Goal: Transaction & Acquisition: Purchase product/service

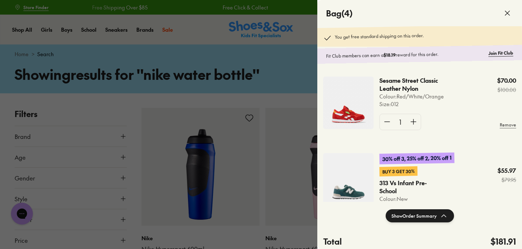
click at [506, 9] on icon at bounding box center [507, 13] width 9 height 9
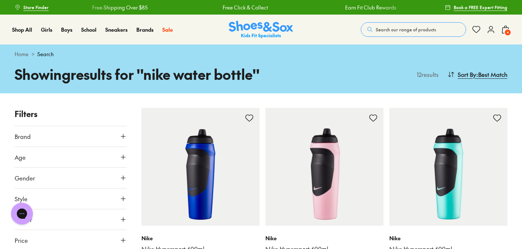
click at [392, 31] on span "Search our range of products" at bounding box center [405, 29] width 60 height 7
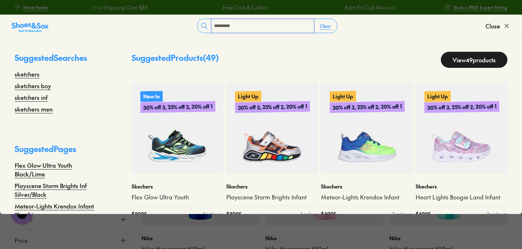
type input "*********"
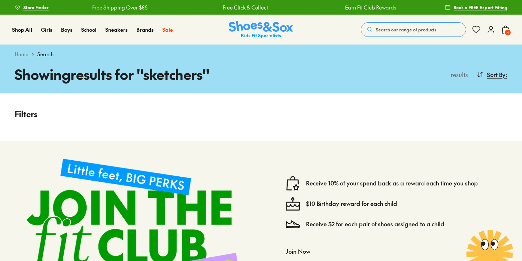
scroll to position [42, 0]
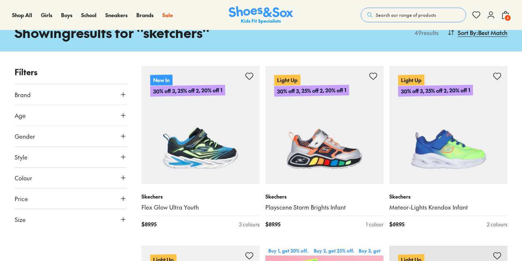
click at [392, 15] on span "Search our range of products" at bounding box center [405, 15] width 60 height 7
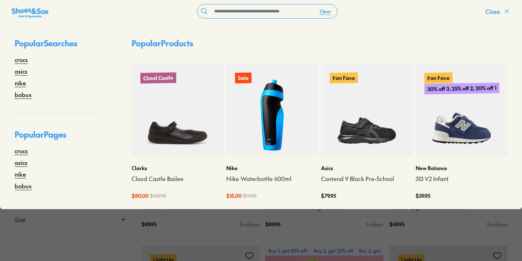
click at [506, 9] on icon at bounding box center [506, 11] width 7 height 7
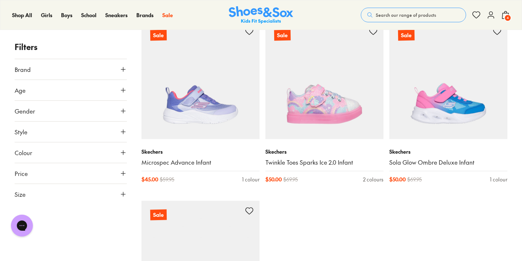
scroll to position [2273, 0]
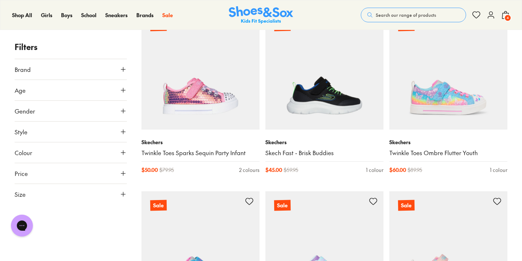
scroll to position [2621, 0]
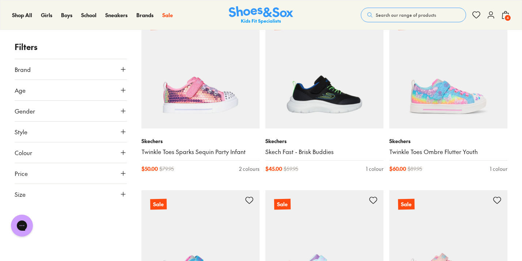
click at [95, 194] on button "Size" at bounding box center [71, 194] width 112 height 20
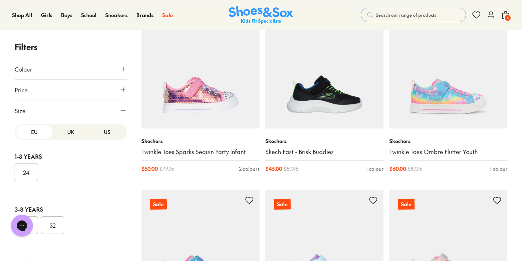
scroll to position [84, 0]
click at [104, 130] on button "US" at bounding box center [107, 132] width 37 height 14
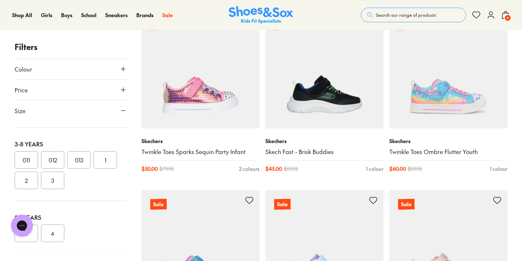
scroll to position [140, 0]
click at [54, 157] on button "012" at bounding box center [52, 159] width 23 height 18
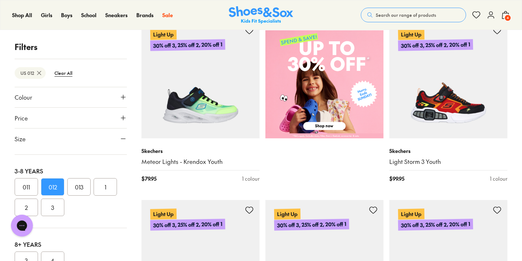
scroll to position [245, 0]
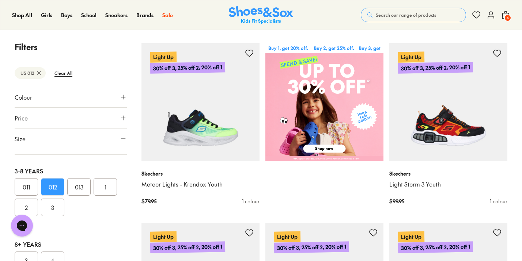
click at [119, 136] on icon at bounding box center [122, 138] width 7 height 7
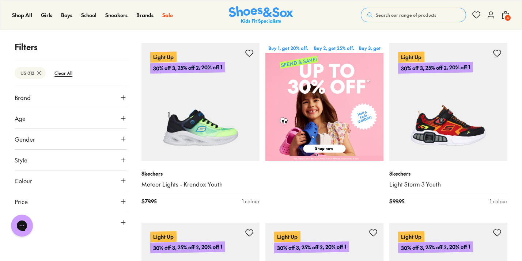
scroll to position [0, 0]
click at [110, 137] on button "Gender" at bounding box center [71, 139] width 112 height 20
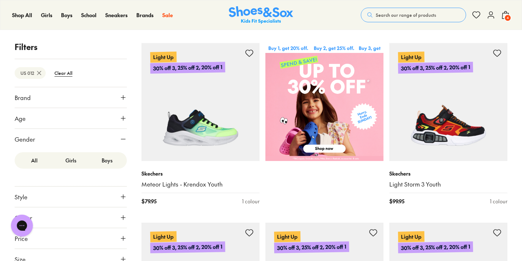
click at [99, 163] on label "Boys" at bounding box center [107, 161] width 37 height 14
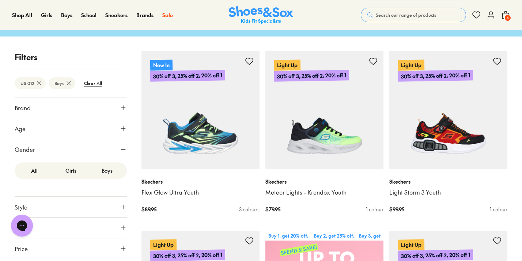
click at [120, 147] on icon at bounding box center [122, 149] width 7 height 7
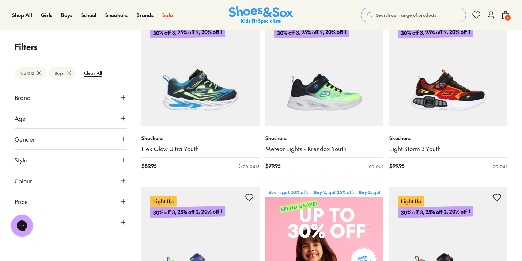
scroll to position [73, 0]
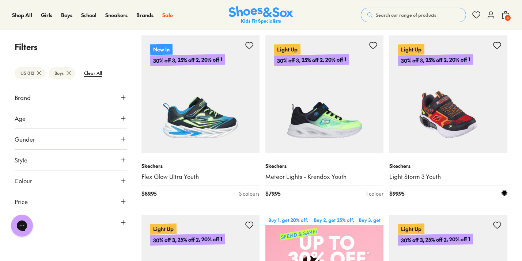
click at [464, 104] on img at bounding box center [448, 94] width 118 height 118
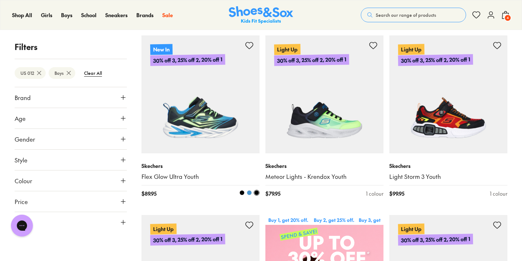
click at [204, 115] on img at bounding box center [200, 94] width 118 height 118
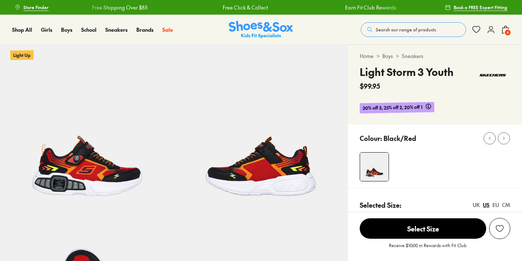
scroll to position [328, 0]
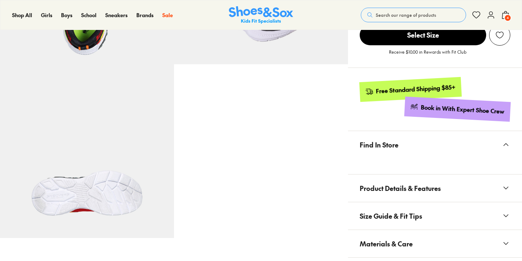
select select "*"
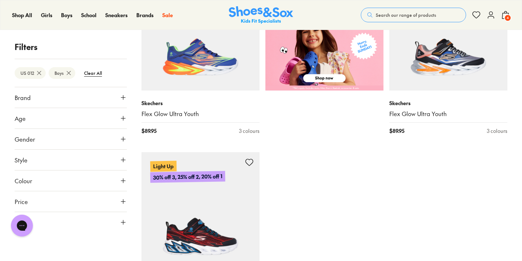
scroll to position [320, 0]
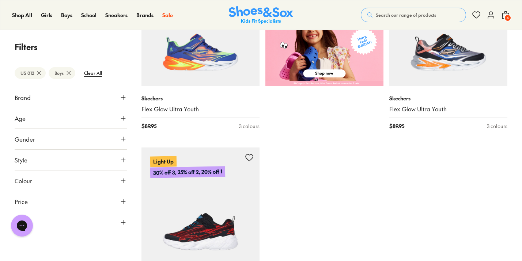
click at [197, 226] on img at bounding box center [200, 207] width 118 height 118
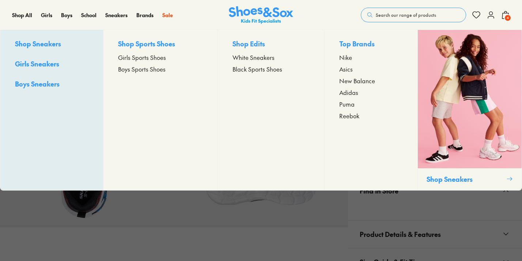
scroll to position [378, 0]
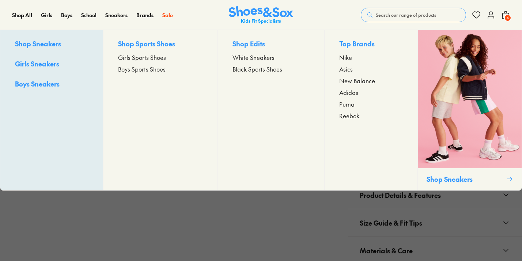
select select "*"
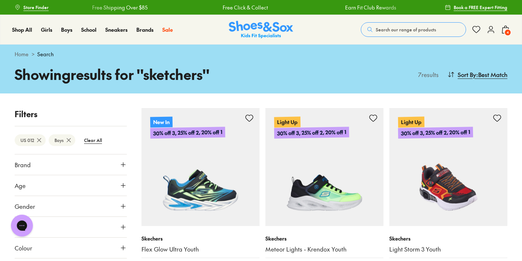
click at [457, 185] on img at bounding box center [448, 167] width 118 height 118
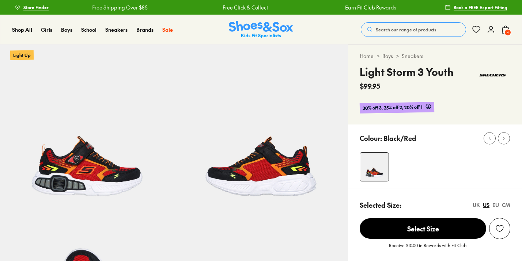
select select "*"
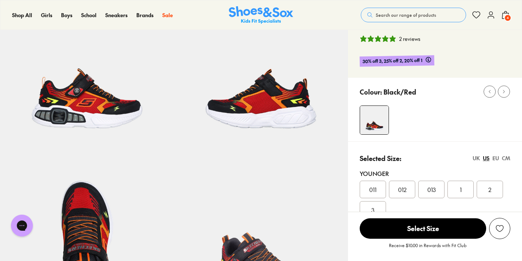
scroll to position [67, 0]
click at [401, 185] on div "012" at bounding box center [402, 190] width 26 height 18
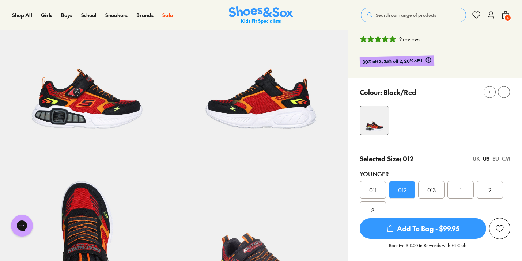
click at [432, 231] on span "Add To Bag - $99.95" at bounding box center [422, 228] width 126 height 20
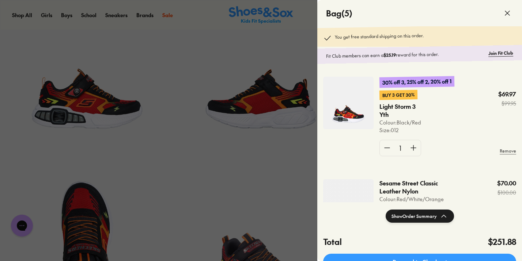
click at [506, 13] on icon at bounding box center [507, 13] width 9 height 9
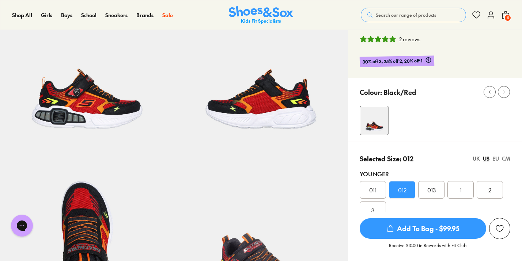
click at [508, 16] on span "5" at bounding box center [507, 17] width 7 height 7
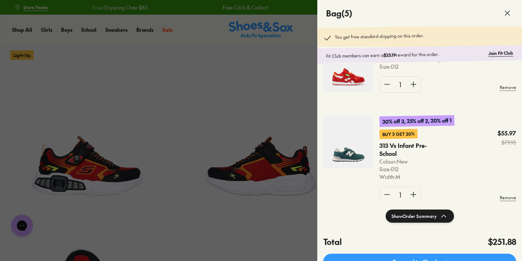
scroll to position [144, 0]
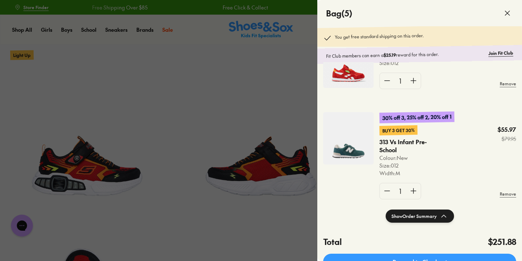
click at [359, 146] on img at bounding box center [348, 138] width 50 height 53
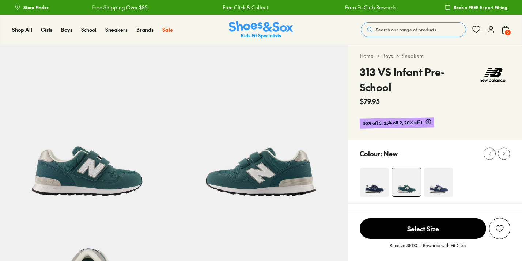
scroll to position [139, 0]
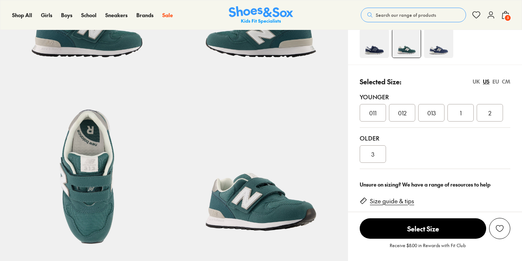
select select "*"
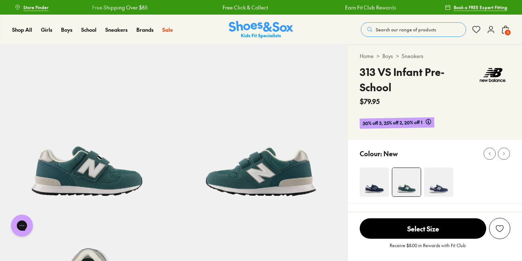
scroll to position [0, 0]
click at [504, 31] on span "5" at bounding box center [507, 32] width 7 height 7
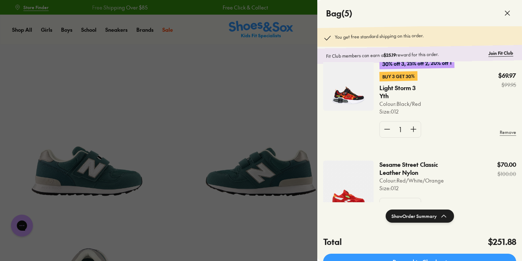
scroll to position [24, 0]
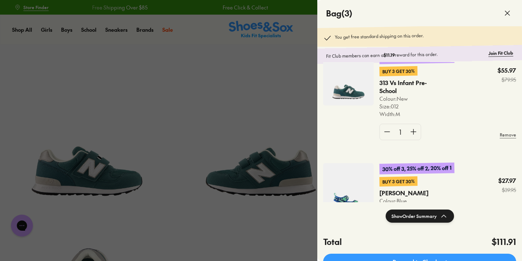
click at [273, 164] on div at bounding box center [261, 130] width 522 height 261
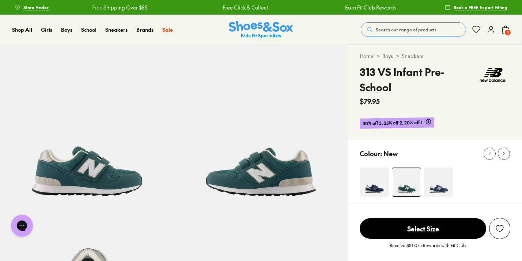
scroll to position [0, 0]
click at [507, 30] on span "3" at bounding box center [507, 32] width 7 height 7
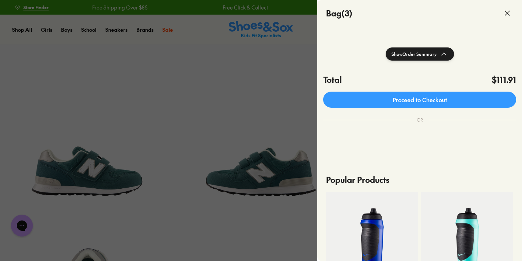
scroll to position [163, 0]
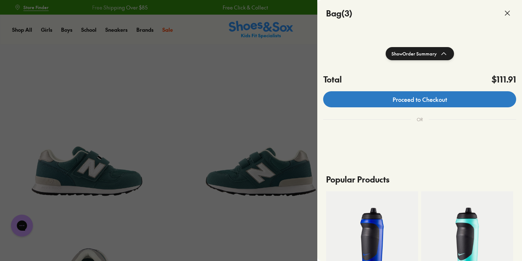
click at [453, 99] on link "Proceed to Checkout" at bounding box center [419, 99] width 193 height 16
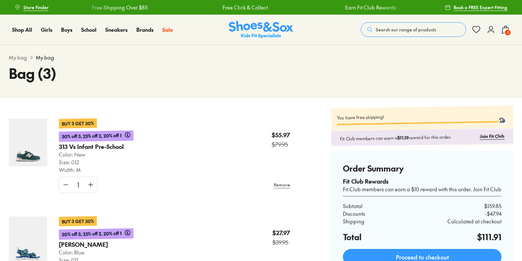
click at [491, 30] on icon at bounding box center [490, 29] width 9 height 9
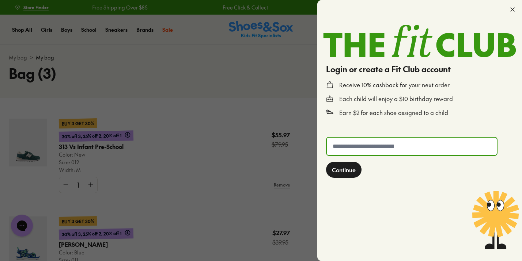
click at [395, 146] on input "text" at bounding box center [412, 147] width 170 height 18
type input "**********"
click at [351, 171] on span "Continue" at bounding box center [344, 169] width 24 height 9
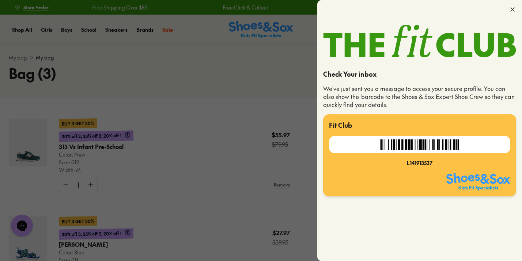
click at [509, 9] on icon at bounding box center [511, 9] width 7 height 7
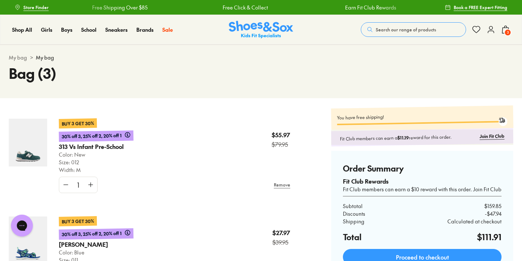
click at [489, 31] on use at bounding box center [491, 29] width 6 height 7
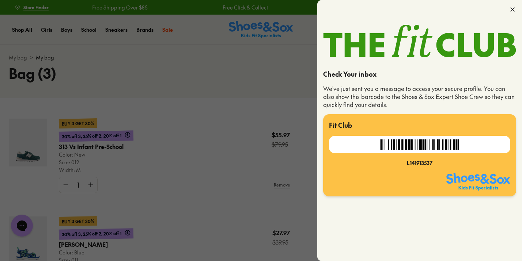
click at [512, 9] on icon at bounding box center [511, 9] width 7 height 7
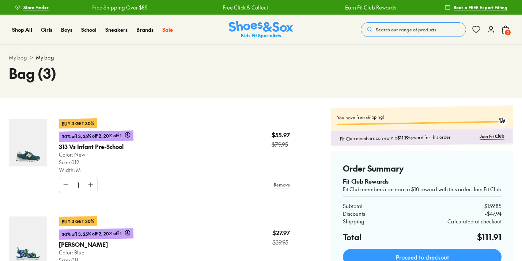
click at [490, 30] on icon at bounding box center [490, 29] width 9 height 9
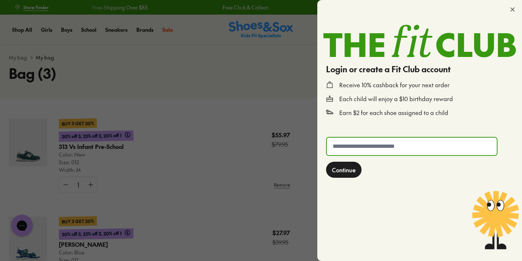
click at [389, 146] on input "text" at bounding box center [412, 147] width 170 height 18
type input "**********"
click at [348, 169] on span "Continue" at bounding box center [344, 169] width 24 height 9
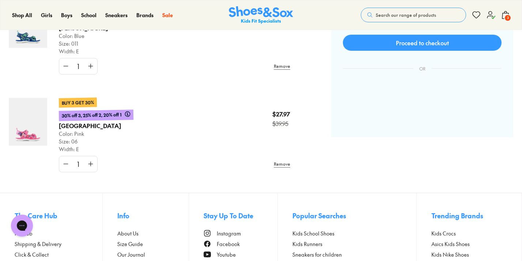
scroll to position [217, 0]
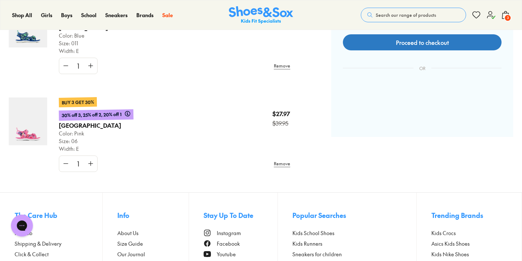
click at [379, 41] on link "Proceed to checkout" at bounding box center [422, 42] width 159 height 16
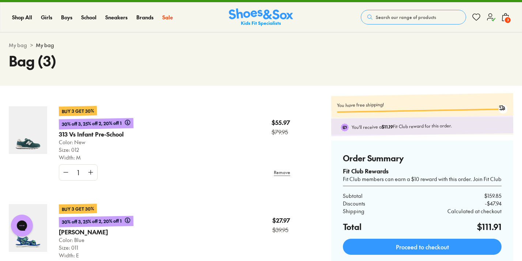
scroll to position [14, 0]
